Goal: Transaction & Acquisition: Book appointment/travel/reservation

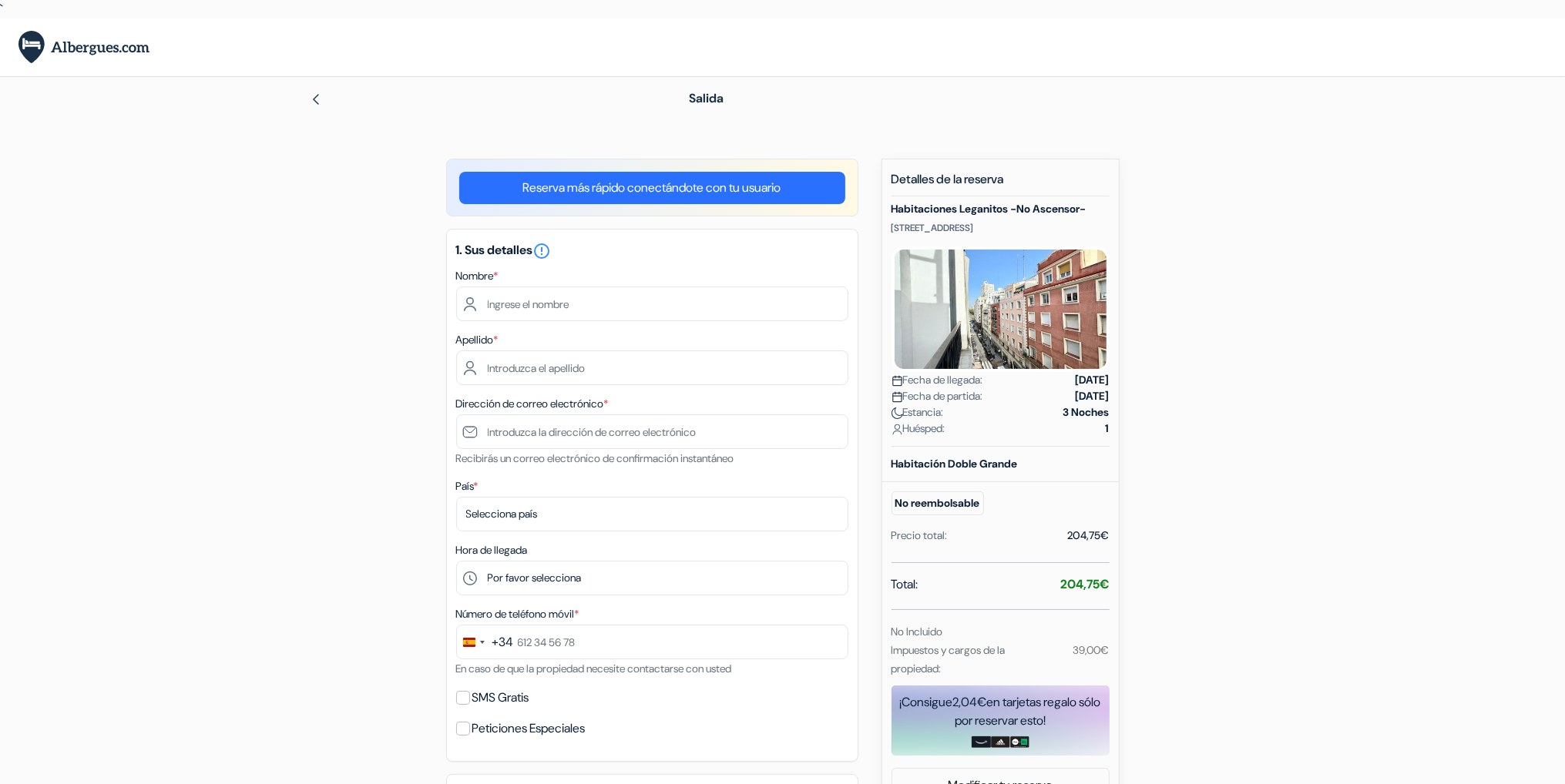
click at [320, 98] on img at bounding box center [316, 99] width 12 height 12
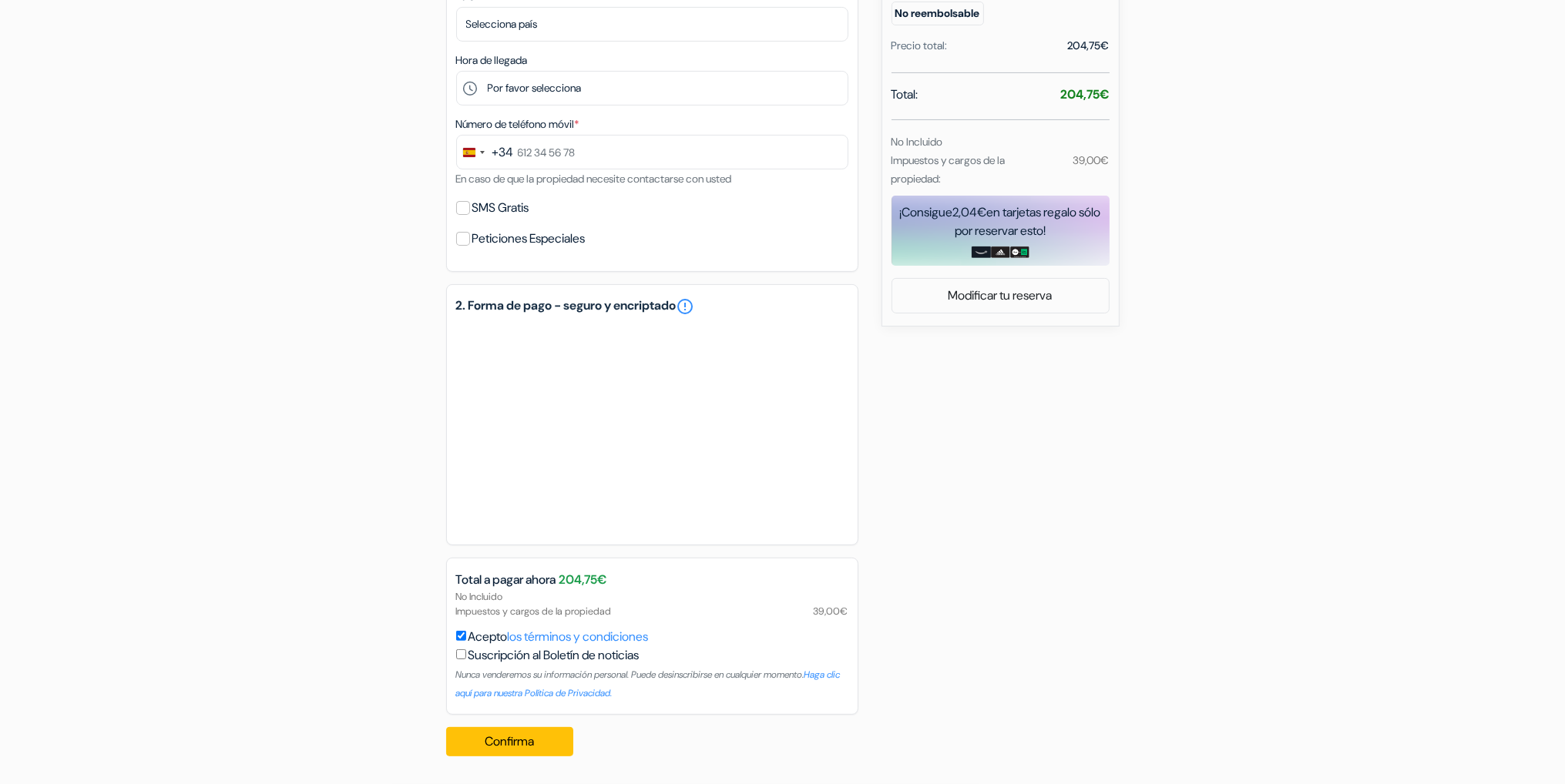
scroll to position [105, 0]
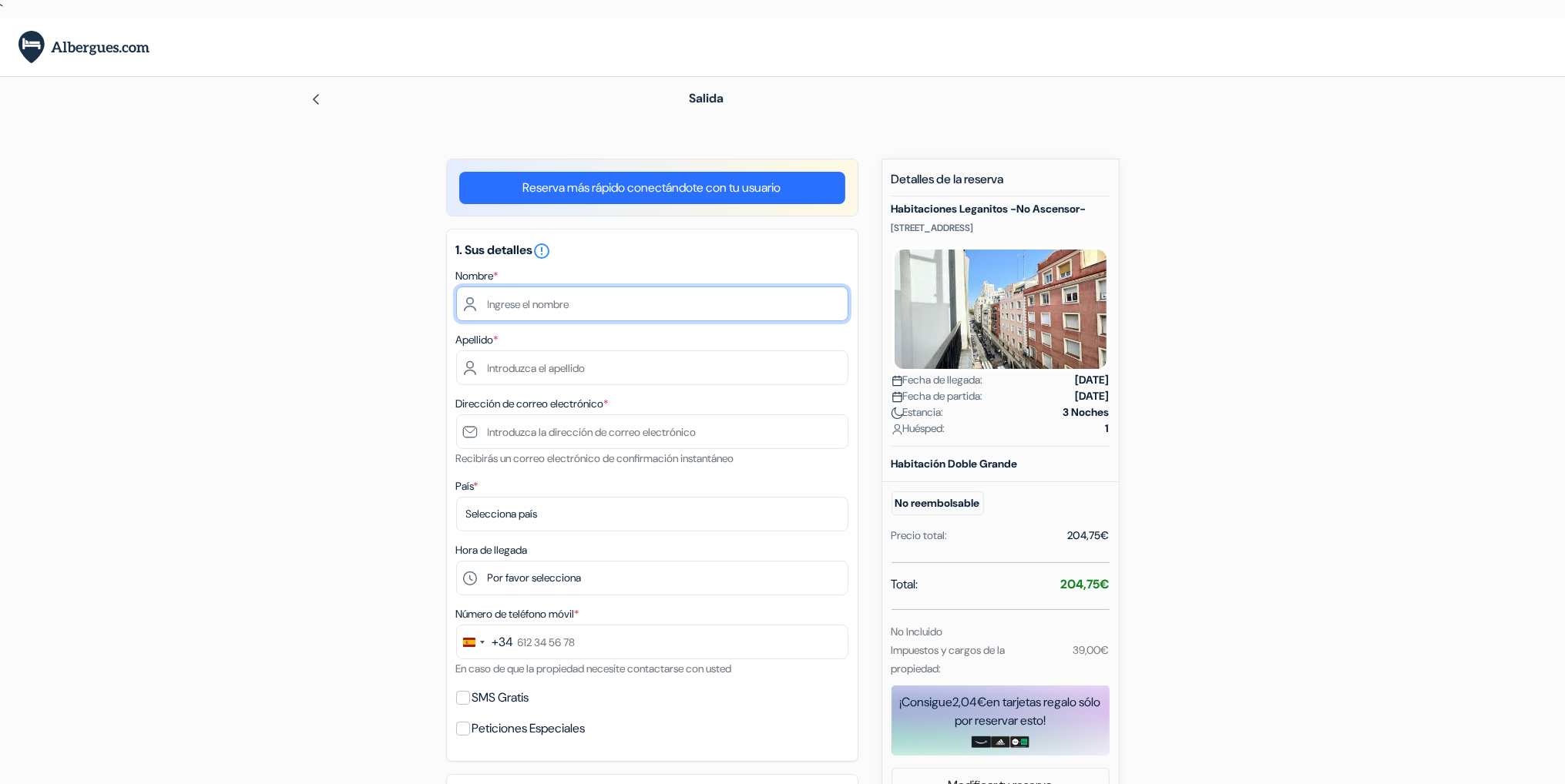
click at [598, 312] on input "text" at bounding box center [653, 303] width 393 height 34
type input "juan carlos"
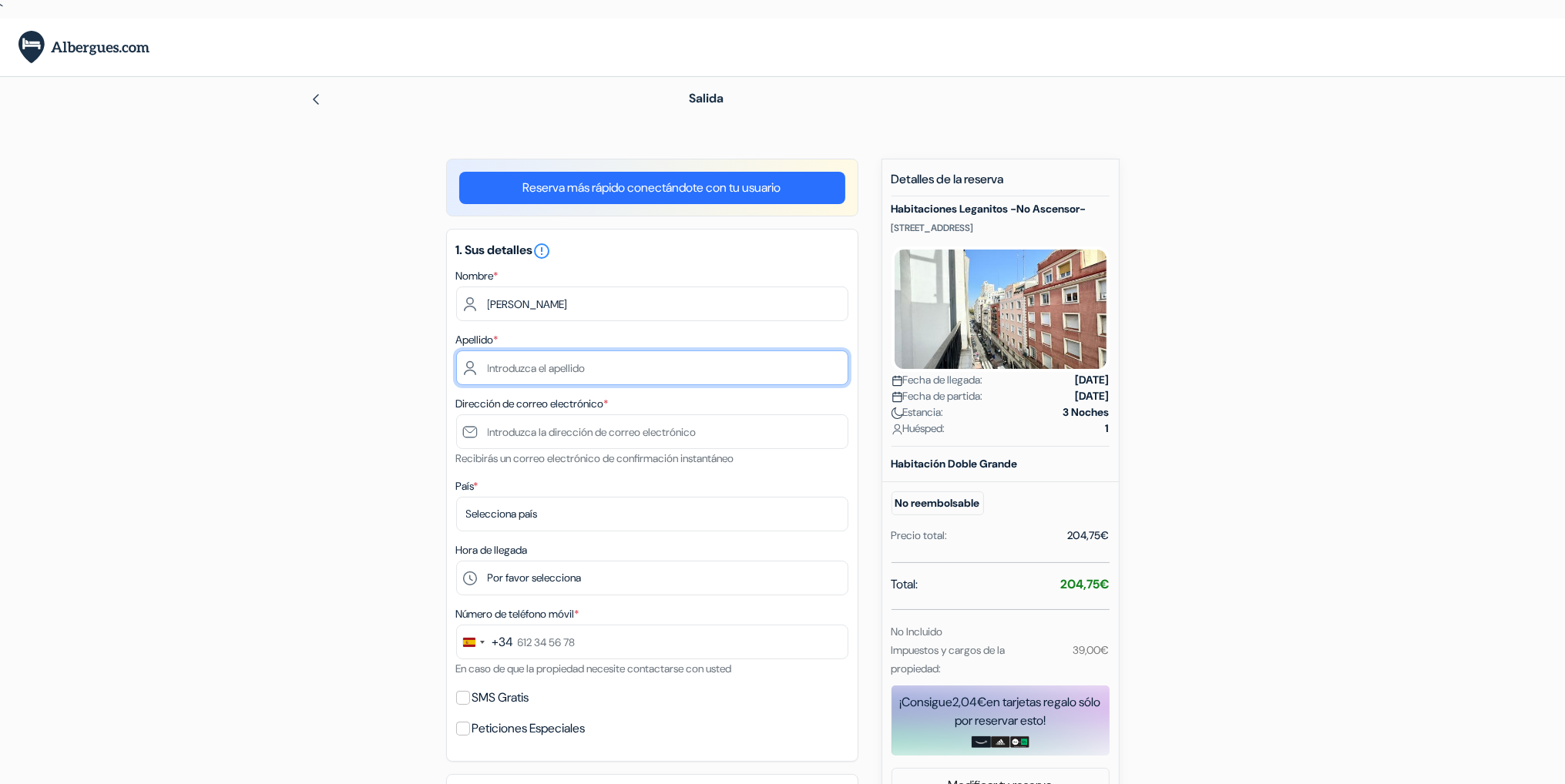
click at [579, 375] on input "text" at bounding box center [653, 367] width 393 height 34
type input "gomis abellan"
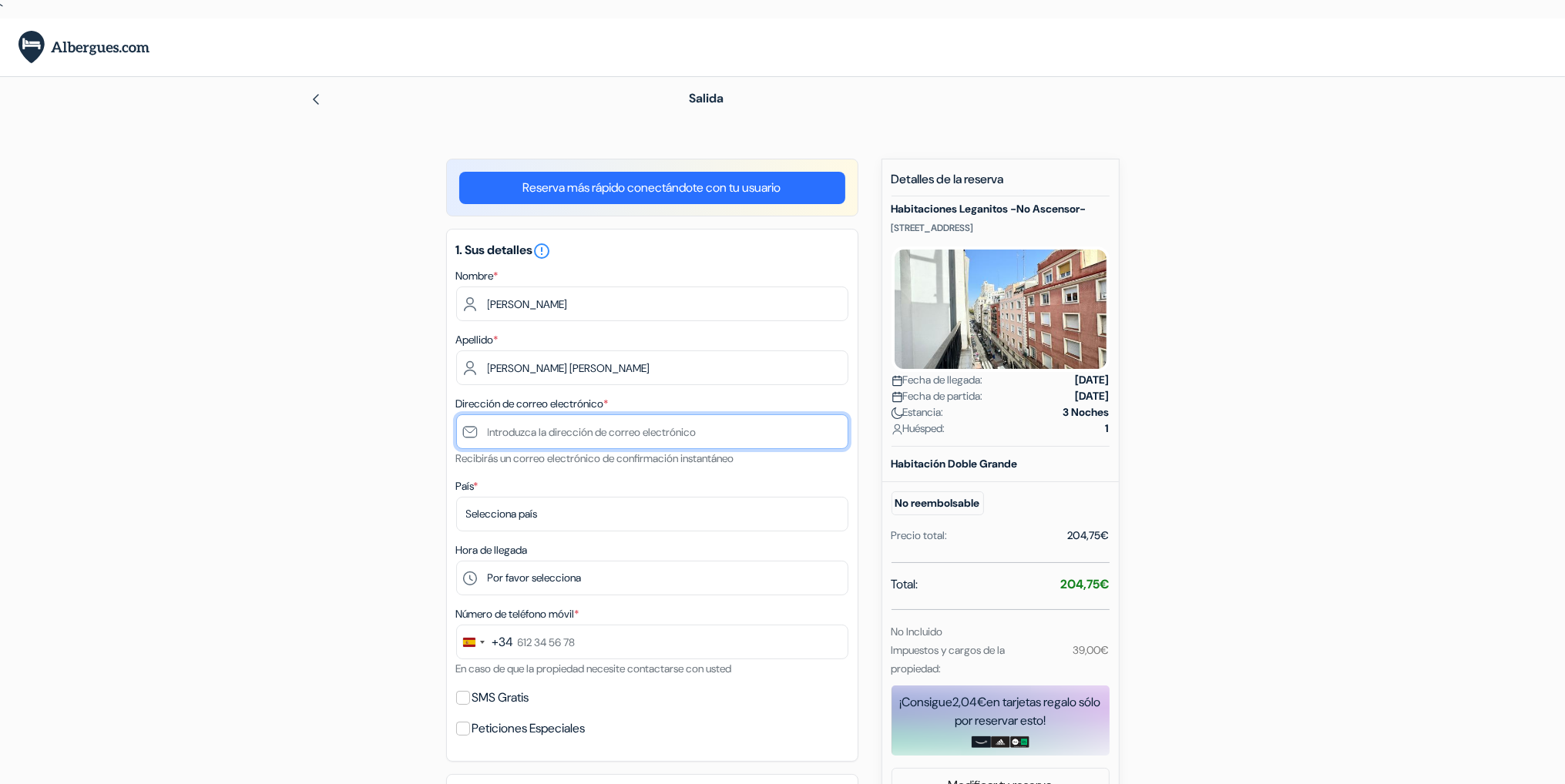
click at [567, 419] on input "text" at bounding box center [653, 431] width 393 height 34
type input "n"
type input "correodebabyloud@gmail.com"
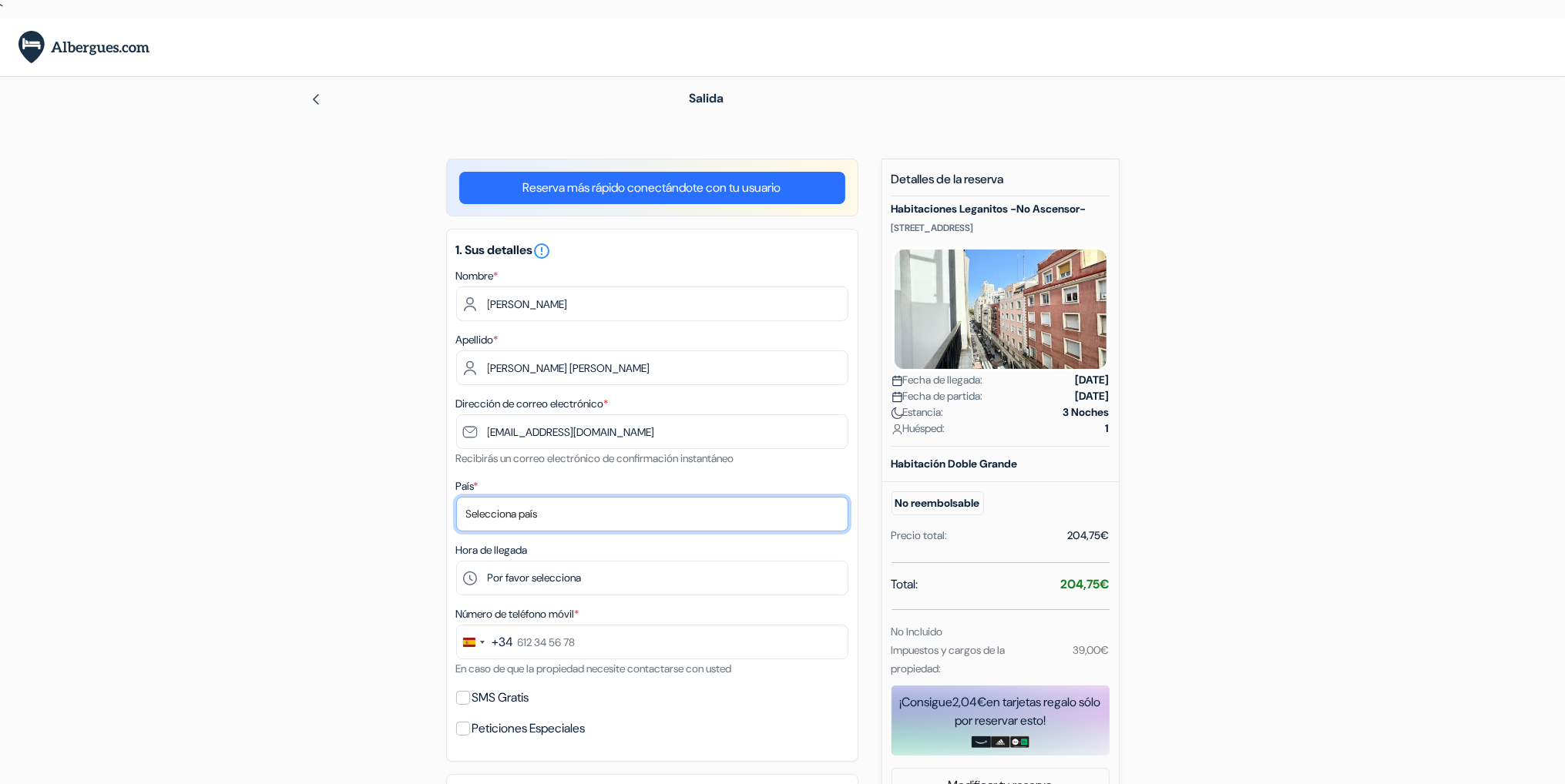
click at [515, 512] on select "Selecciona país Abjasia Afganistán Albania Alemania Andorra Angola Anguila Anti…" at bounding box center [653, 514] width 393 height 34
select select "es"
click at [457, 498] on select "Selecciona país Abjasia Afganistán Albania Alemania Andorra Angola Anguila Anti…" at bounding box center [653, 514] width 393 height 34
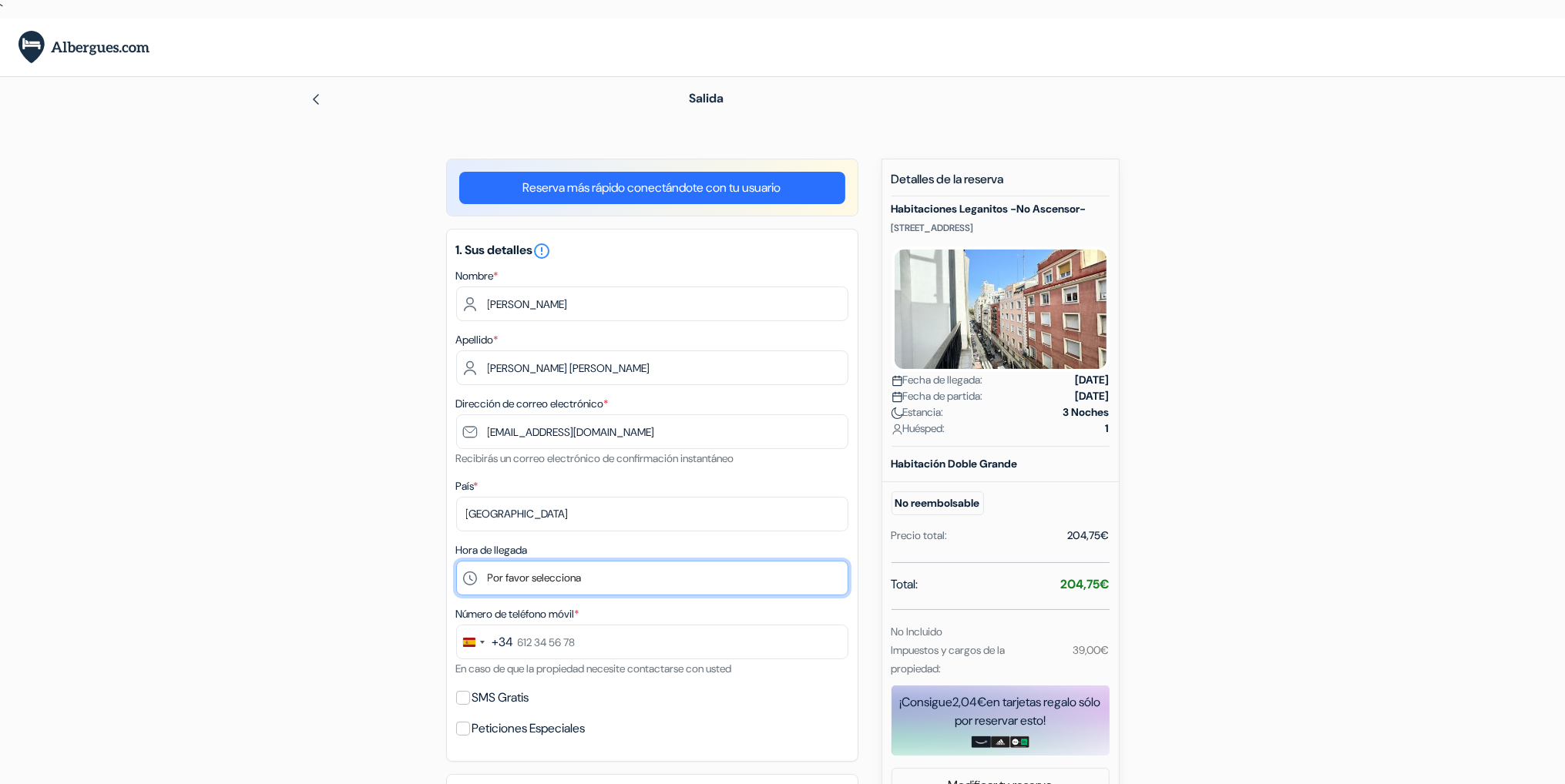
click at [558, 580] on select "Por favor selecciona 15:00 16:00 17:00 18:00 19:00 20:00 21:00 22:00 23:00" at bounding box center [653, 578] width 393 height 34
click at [457, 562] on select "Por favor selecciona 15:00 16:00 17:00 18:00 19:00 20:00 21:00 22:00 23:00" at bounding box center [653, 578] width 393 height 34
click at [361, 552] on div "add_box Habitaciones Leganitos -No Ascensor- 25 Calle de Leganitos, Madrid, Esp…" at bounding box center [782, 688] width 1017 height 1060
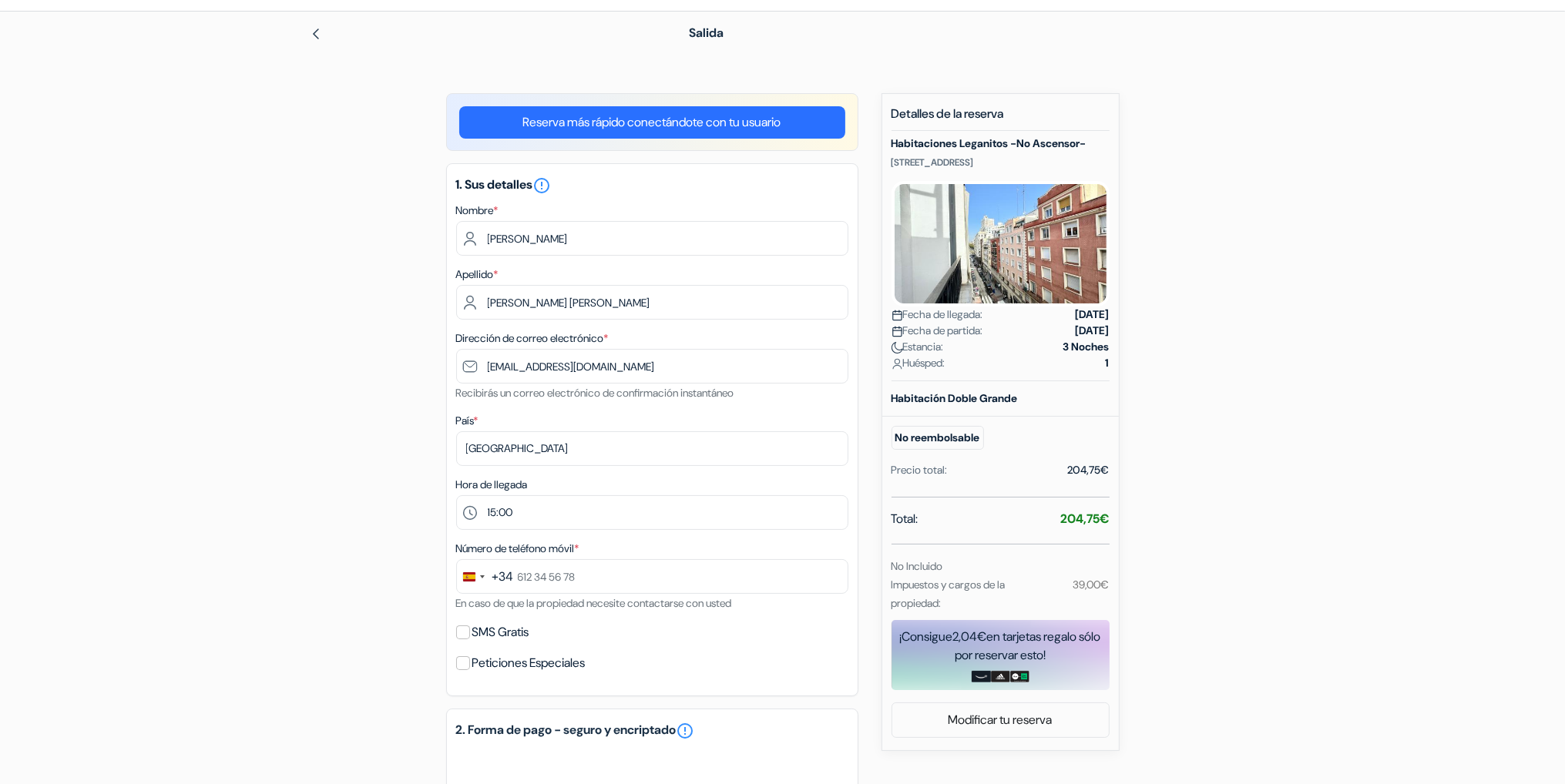
scroll to position [77, 0]
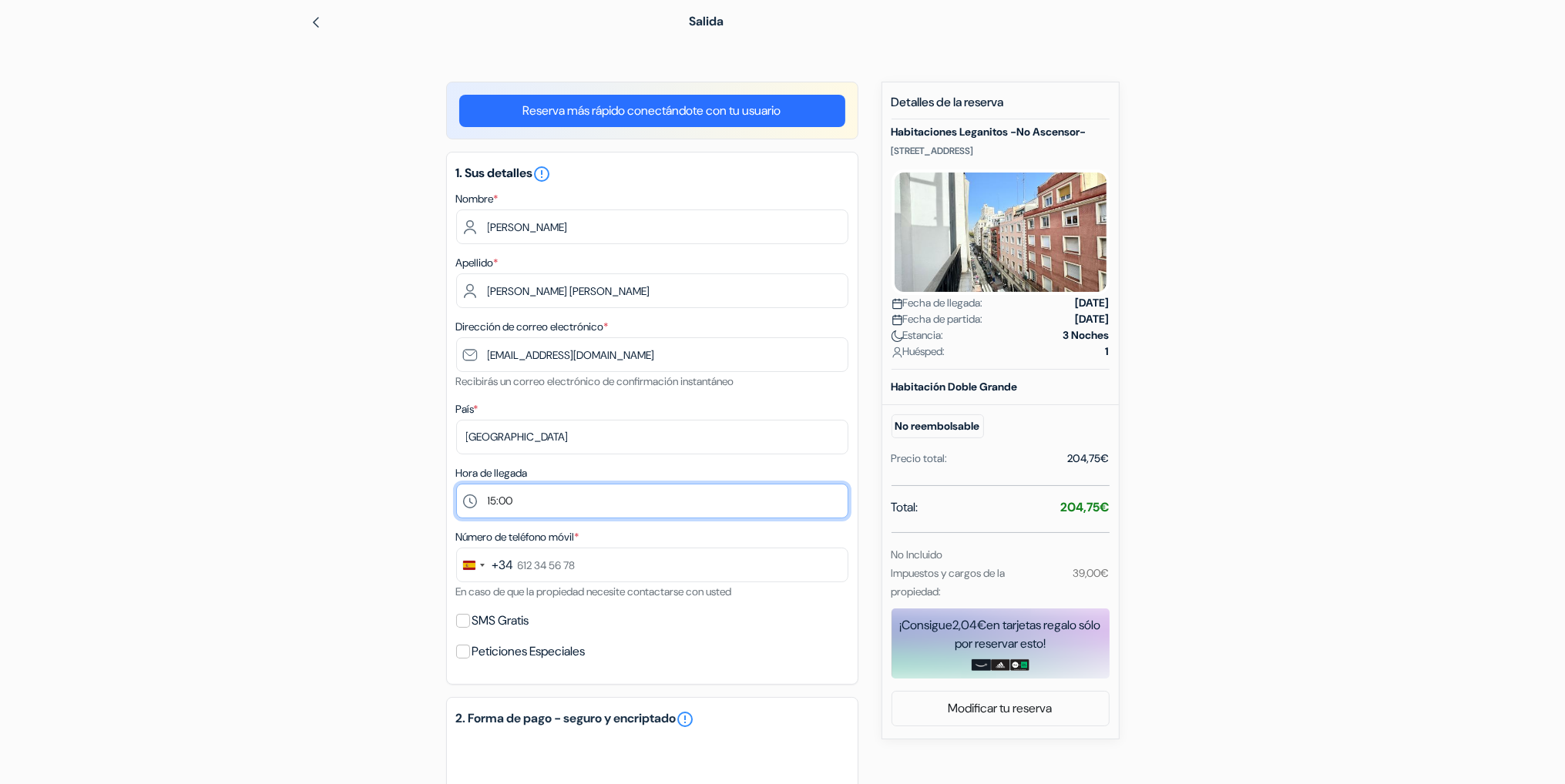
click at [534, 492] on select "Por favor selecciona 15:00 16:00 17:00 18:00 19:00 20:00 21:00 22:00 23:00" at bounding box center [653, 500] width 393 height 34
select select "16"
click at [457, 485] on select "Por favor selecciona 15:00 16:00 17:00 18:00 19:00 20:00 21:00 22:00 23:00" at bounding box center [653, 500] width 393 height 34
click at [373, 548] on div "add_box Habitaciones Leganitos -No Ascensor- 25 Calle de Leganitos, Madrid, Esp…" at bounding box center [782, 611] width 1017 height 1060
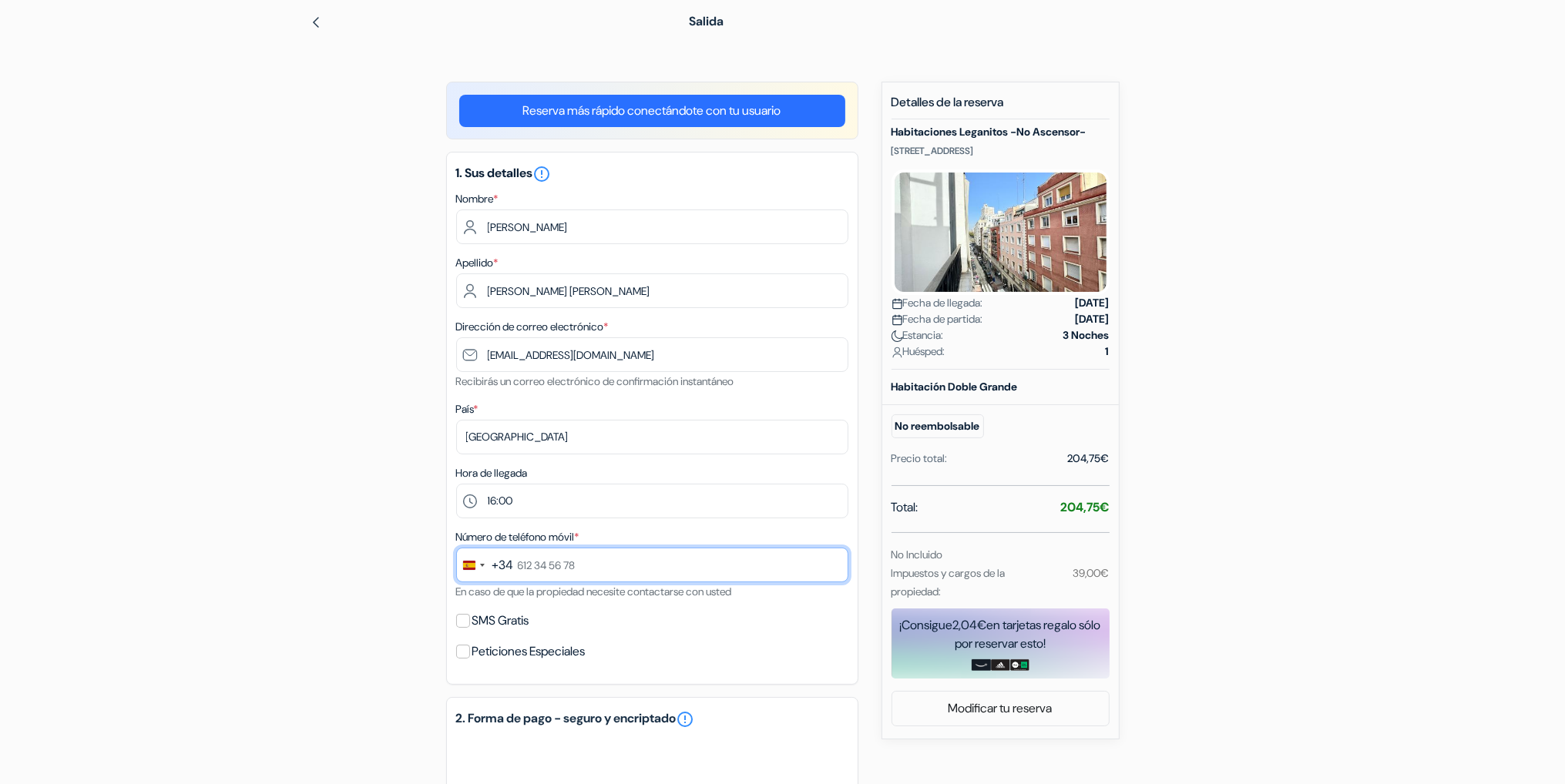
click at [570, 569] on input "text" at bounding box center [653, 565] width 393 height 34
type input "655 09 49 52"
click at [378, 620] on div "add_box Habitaciones Leganitos -No Ascensor- 25 Calle de Leganitos, Madrid, Esp…" at bounding box center [782, 611] width 1017 height 1060
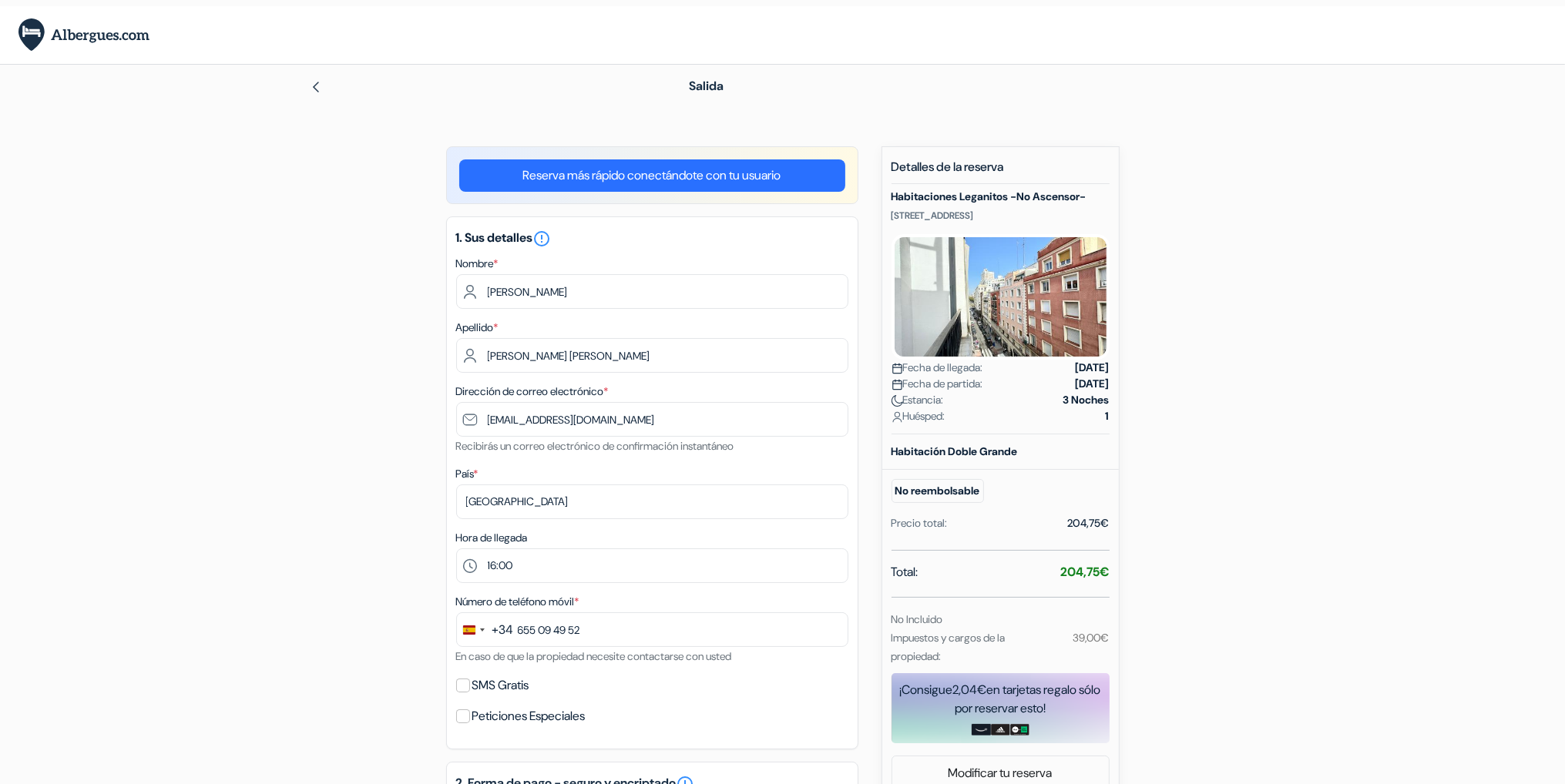
scroll to position [0, 0]
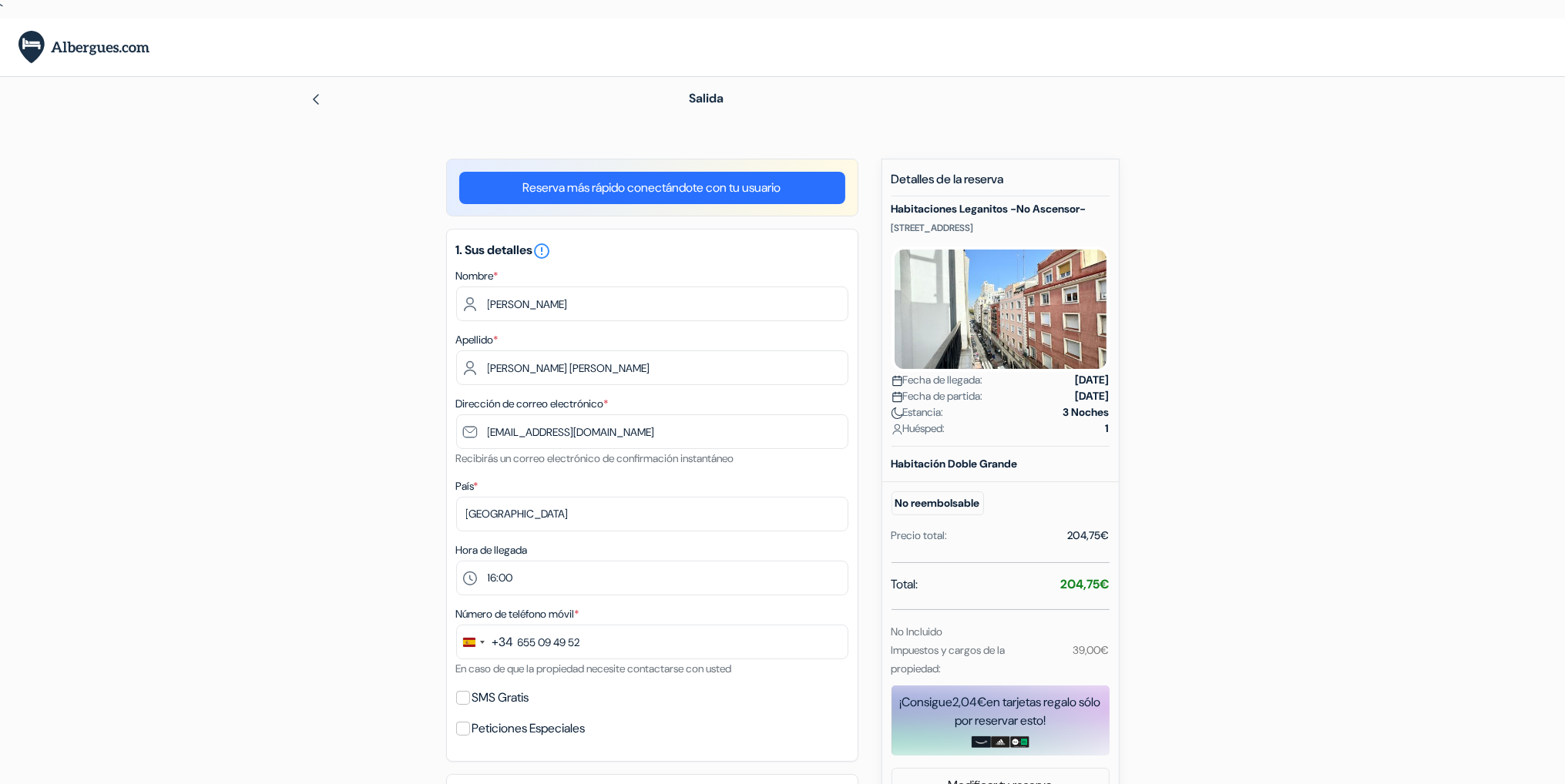
click at [982, 385] on span "Fecha de llegada:" at bounding box center [937, 380] width 91 height 16
click at [315, 105] on img at bounding box center [316, 99] width 12 height 12
